Goal: Complete application form

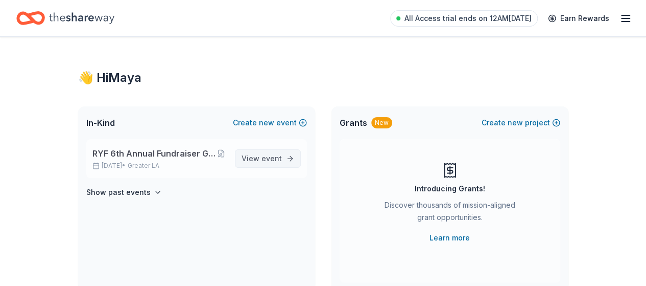
click at [266, 153] on span "View event" at bounding box center [262, 158] width 40 height 12
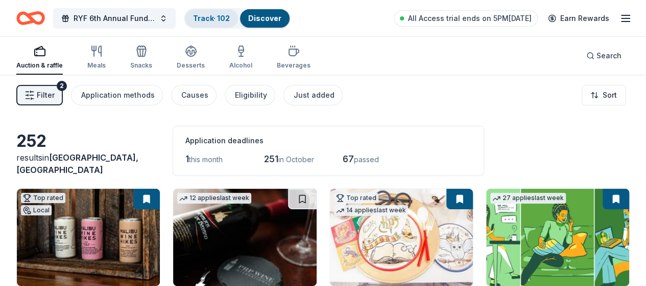
click at [228, 17] on link "Track · 102" at bounding box center [211, 18] width 37 height 9
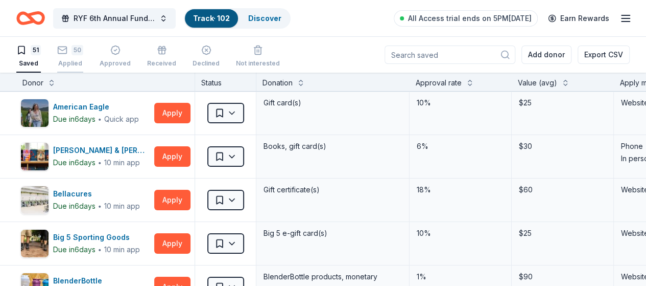
click at [80, 58] on div "50 Applied" at bounding box center [70, 56] width 26 height 22
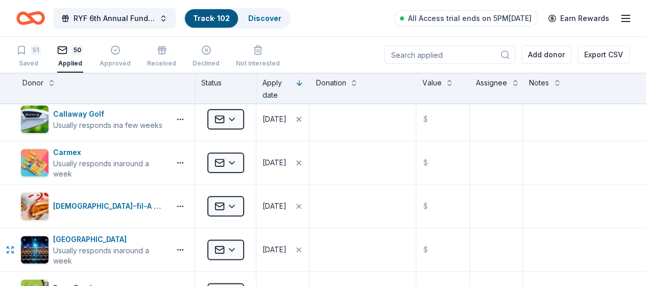
scroll to position [562, 0]
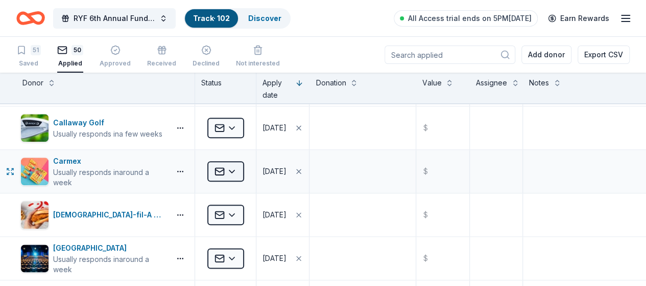
click at [244, 167] on html "RYF 6th Annual Fundraiser Gala - Lights, Camera, Auction! Track · 102 Discover …" at bounding box center [323, 143] width 646 height 286
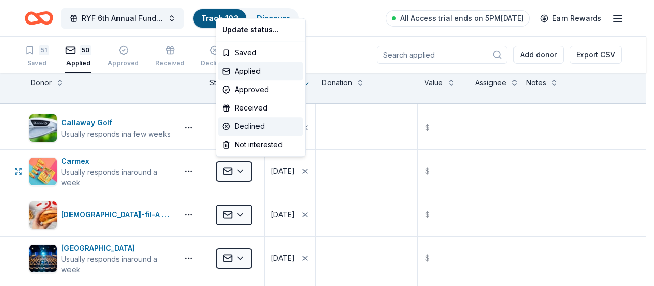
click at [248, 129] on div "Declined" at bounding box center [260, 126] width 85 height 18
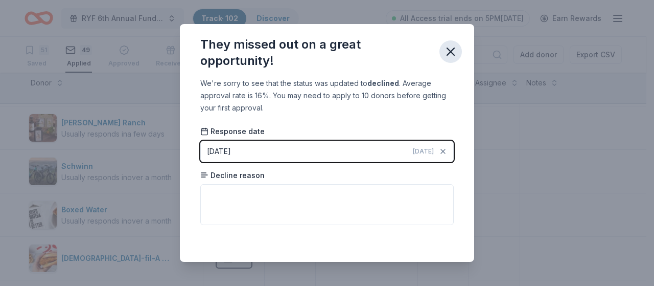
click at [449, 51] on icon "button" at bounding box center [450, 51] width 14 height 14
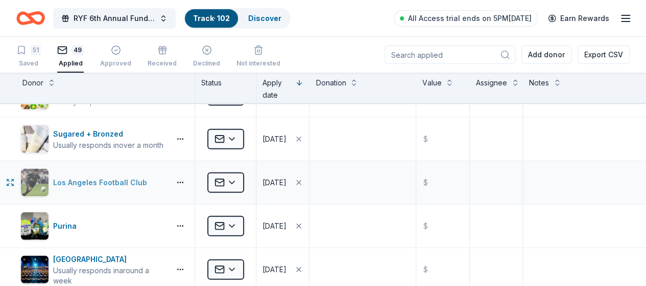
scroll to position [1175, 0]
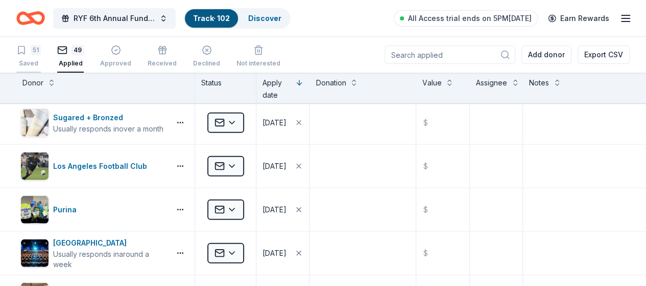
click at [40, 48] on div "51" at bounding box center [36, 50] width 10 height 10
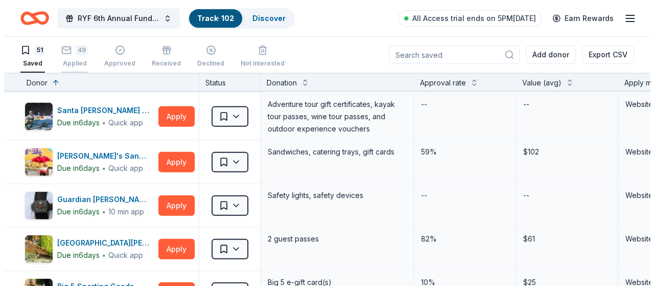
scroll to position [1163, 0]
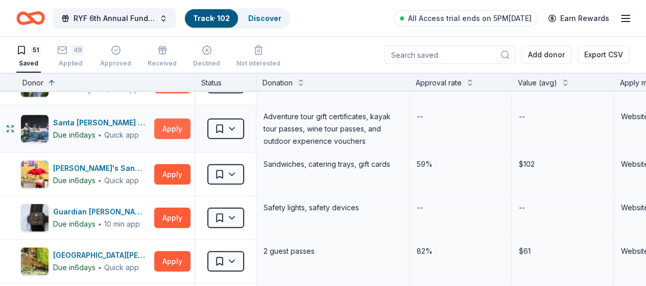
click at [175, 123] on button "Apply" at bounding box center [172, 129] width 36 height 20
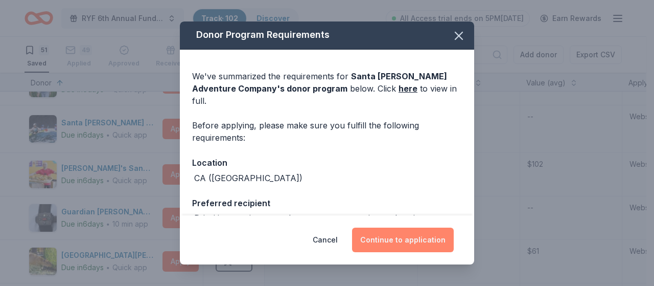
scroll to position [0, 0]
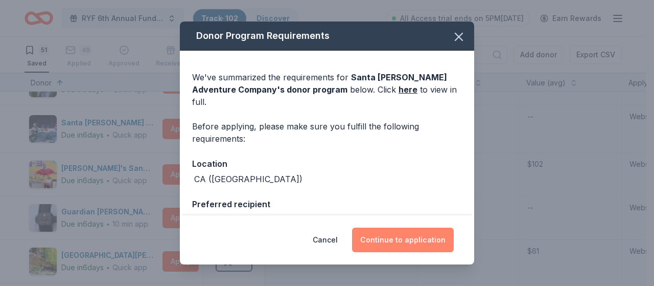
click at [401, 239] on button "Continue to application" at bounding box center [403, 239] width 102 height 25
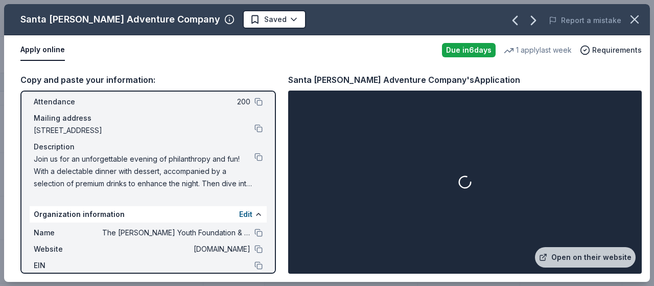
scroll to position [122, 0]
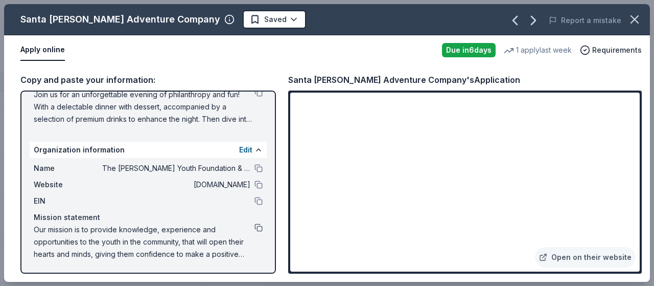
click at [254, 225] on button at bounding box center [258, 227] width 8 height 8
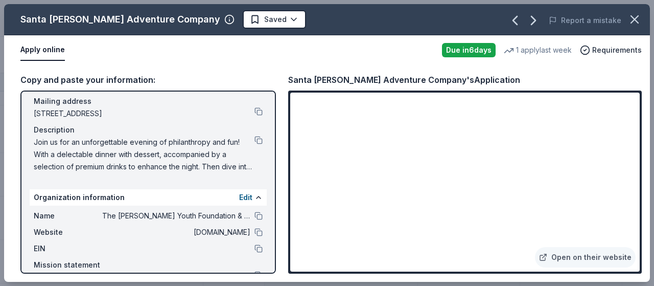
scroll to position [0, 0]
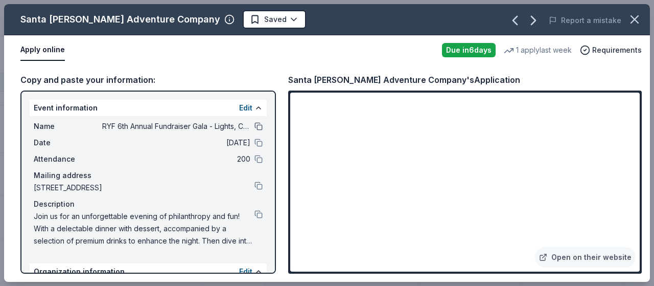
click at [254, 125] on button at bounding box center [258, 126] width 8 height 8
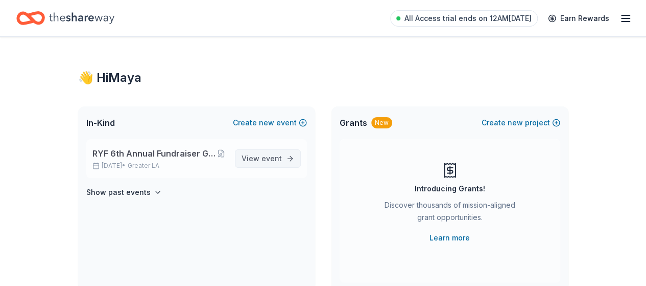
click at [252, 161] on span "View event" at bounding box center [262, 158] width 40 height 12
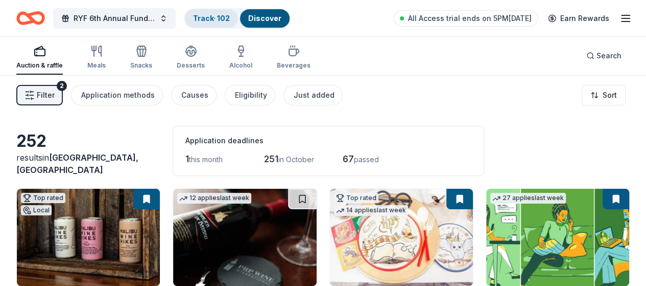
click at [228, 16] on link "Track · 102" at bounding box center [211, 18] width 37 height 9
click at [220, 16] on link "Track · 102" at bounding box center [211, 18] width 37 height 9
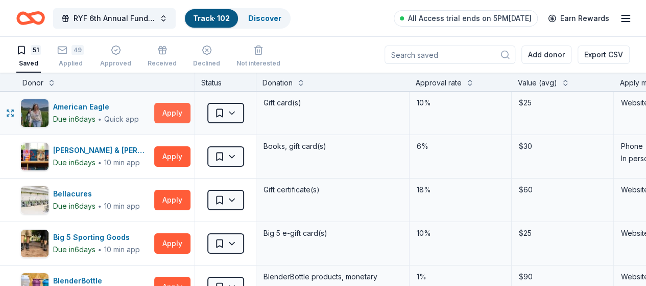
click at [179, 115] on button "Apply" at bounding box center [172, 113] width 36 height 20
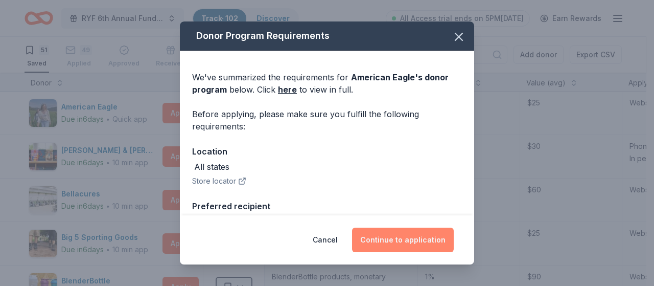
click at [415, 240] on button "Continue to application" at bounding box center [403, 239] width 102 height 25
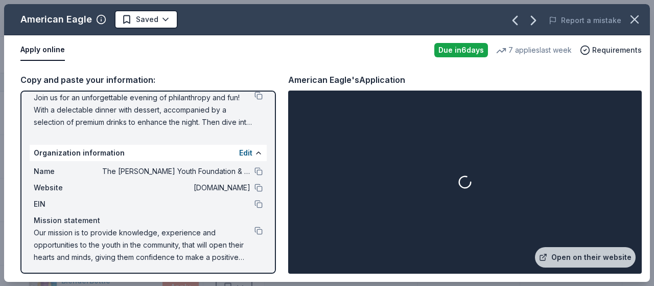
scroll to position [122, 0]
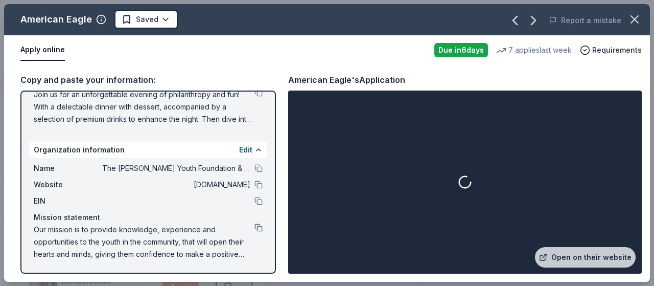
click at [254, 227] on button at bounding box center [258, 227] width 8 height 8
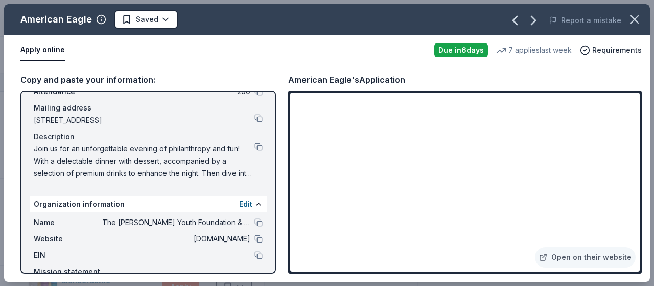
scroll to position [19, 0]
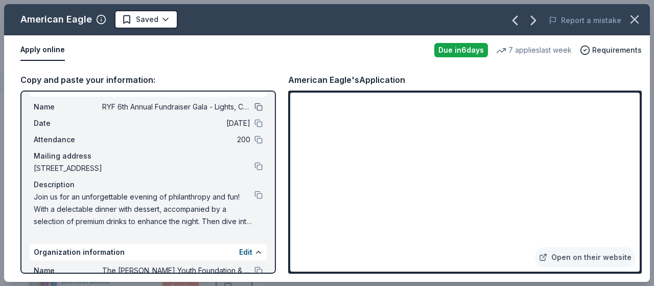
click at [254, 109] on button at bounding box center [258, 107] width 8 height 8
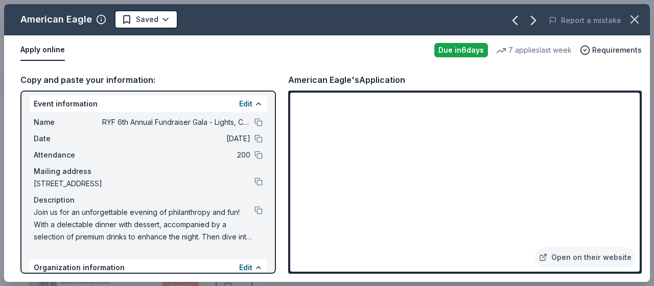
scroll to position [0, 0]
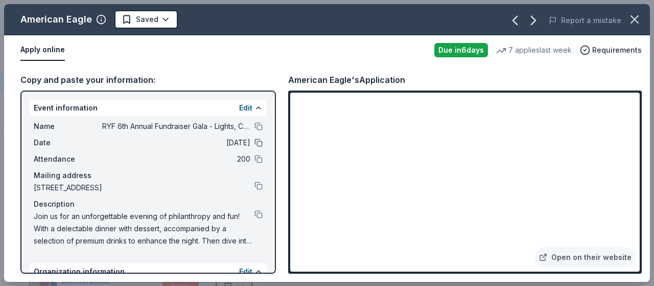
click at [254, 142] on button at bounding box center [258, 142] width 8 height 8
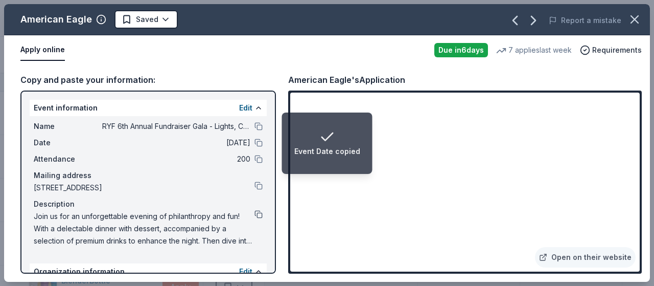
click at [254, 213] on button at bounding box center [258, 214] width 8 height 8
